Goal: Browse casually

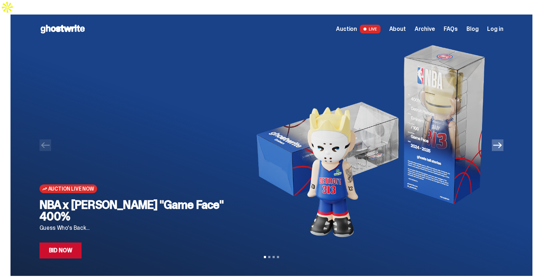
click at [497, 142] on icon "Next" at bounding box center [498, 145] width 9 height 6
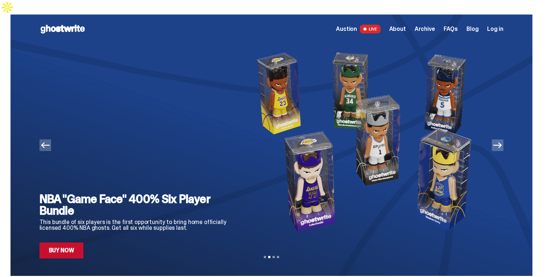
click at [497, 142] on icon "Next" at bounding box center [498, 145] width 9 height 6
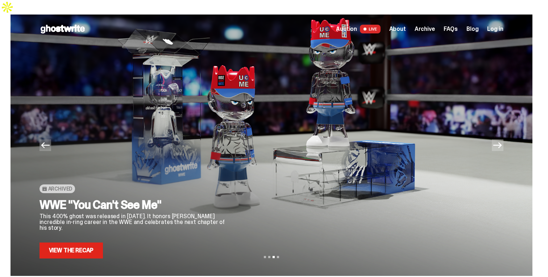
click at [497, 142] on icon "Next" at bounding box center [498, 145] width 9 height 6
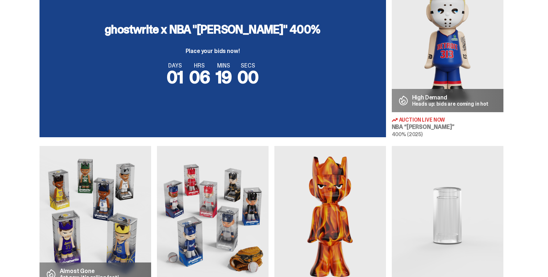
scroll to position [312, 0]
